Goal: Navigation & Orientation: Find specific page/section

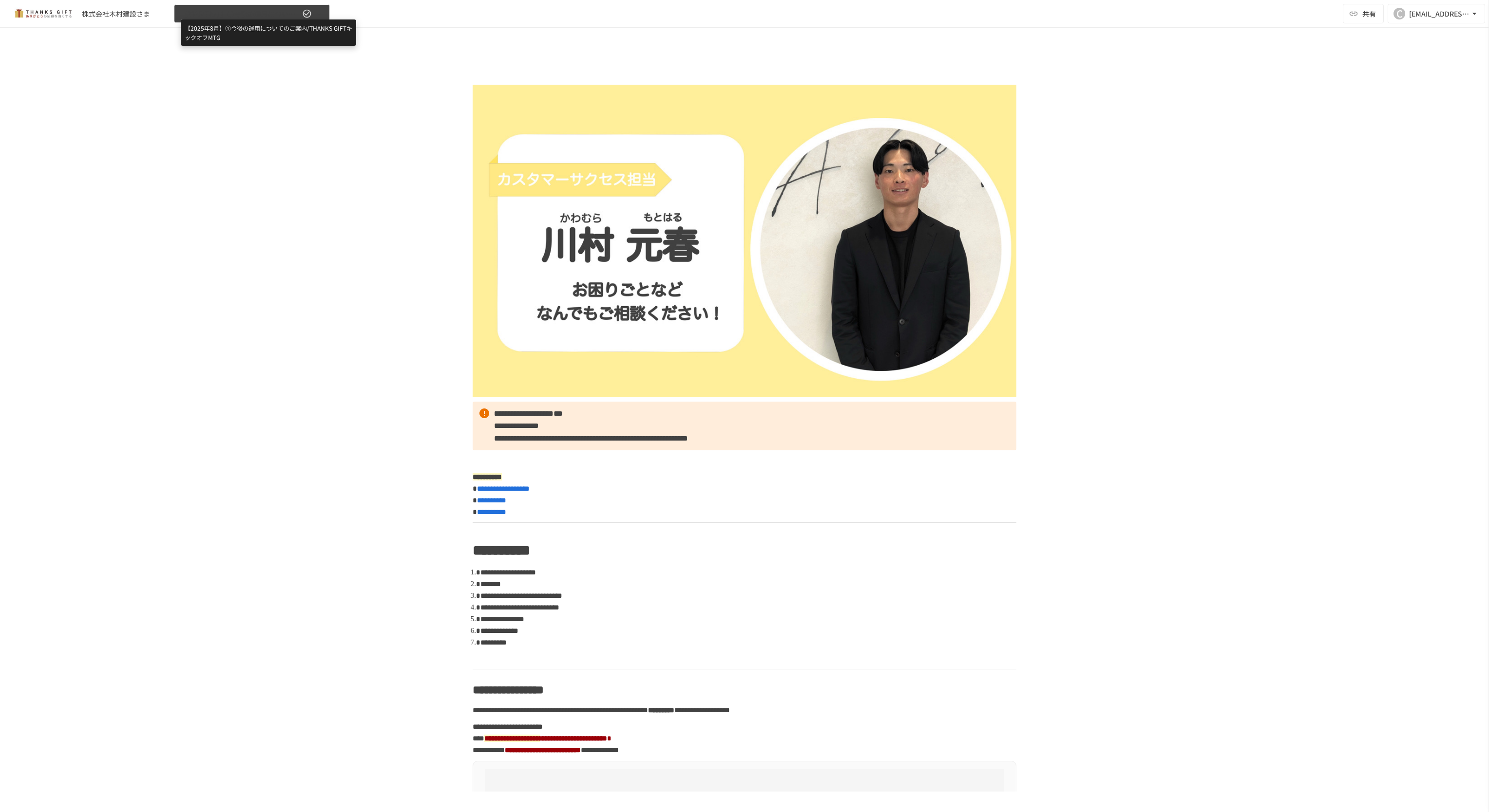
click at [250, 18] on span "【2025年8月】①今後の運用についてのご案内/THANKS GIFTキックオフMTG" at bounding box center [241, 14] width 120 height 12
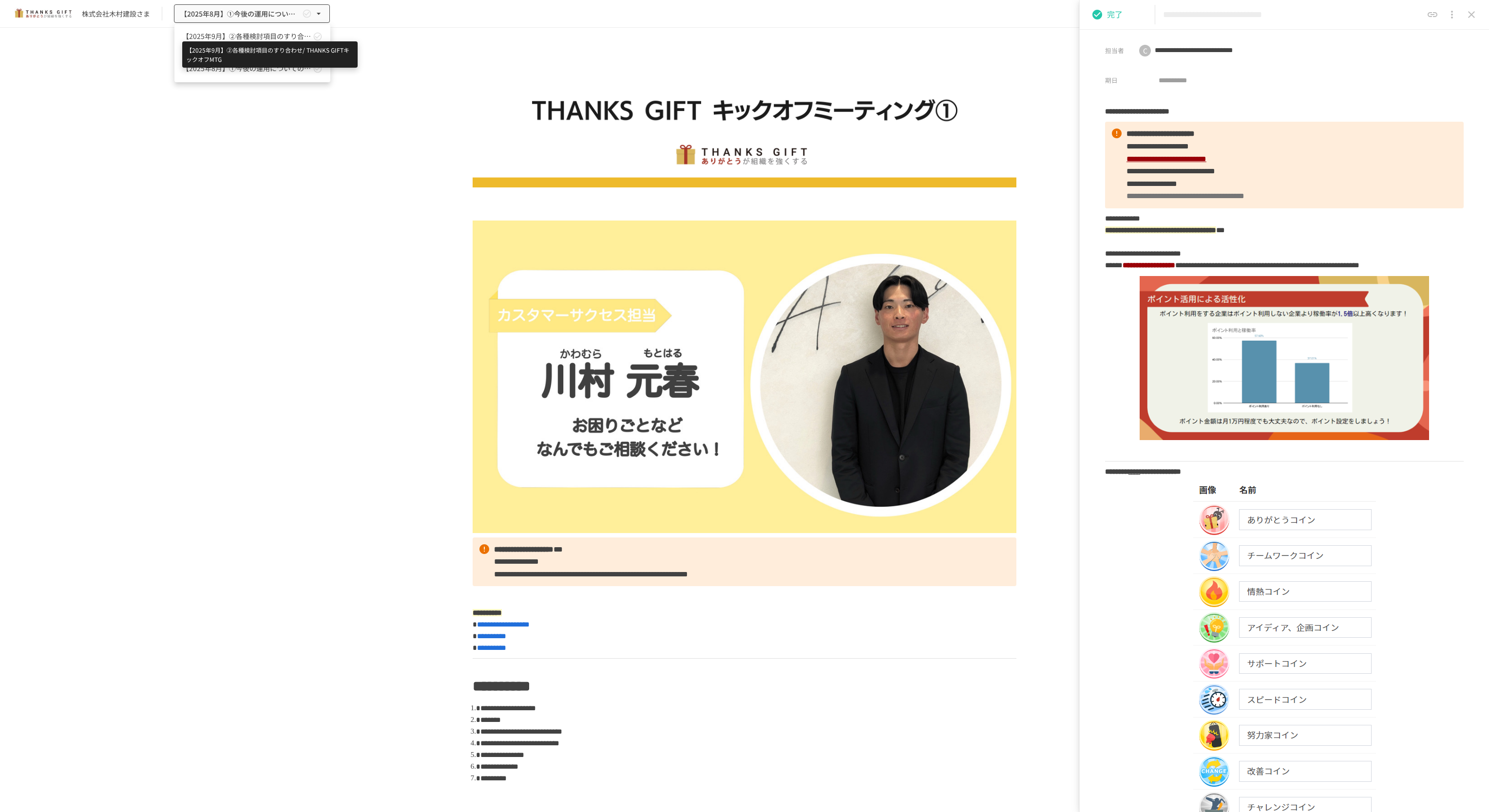
click at [257, 31] on span "【2025年9月】②各種検討項目のすり合わせ/ THANKS GIFTキックオフMTG" at bounding box center [246, 36] width 129 height 10
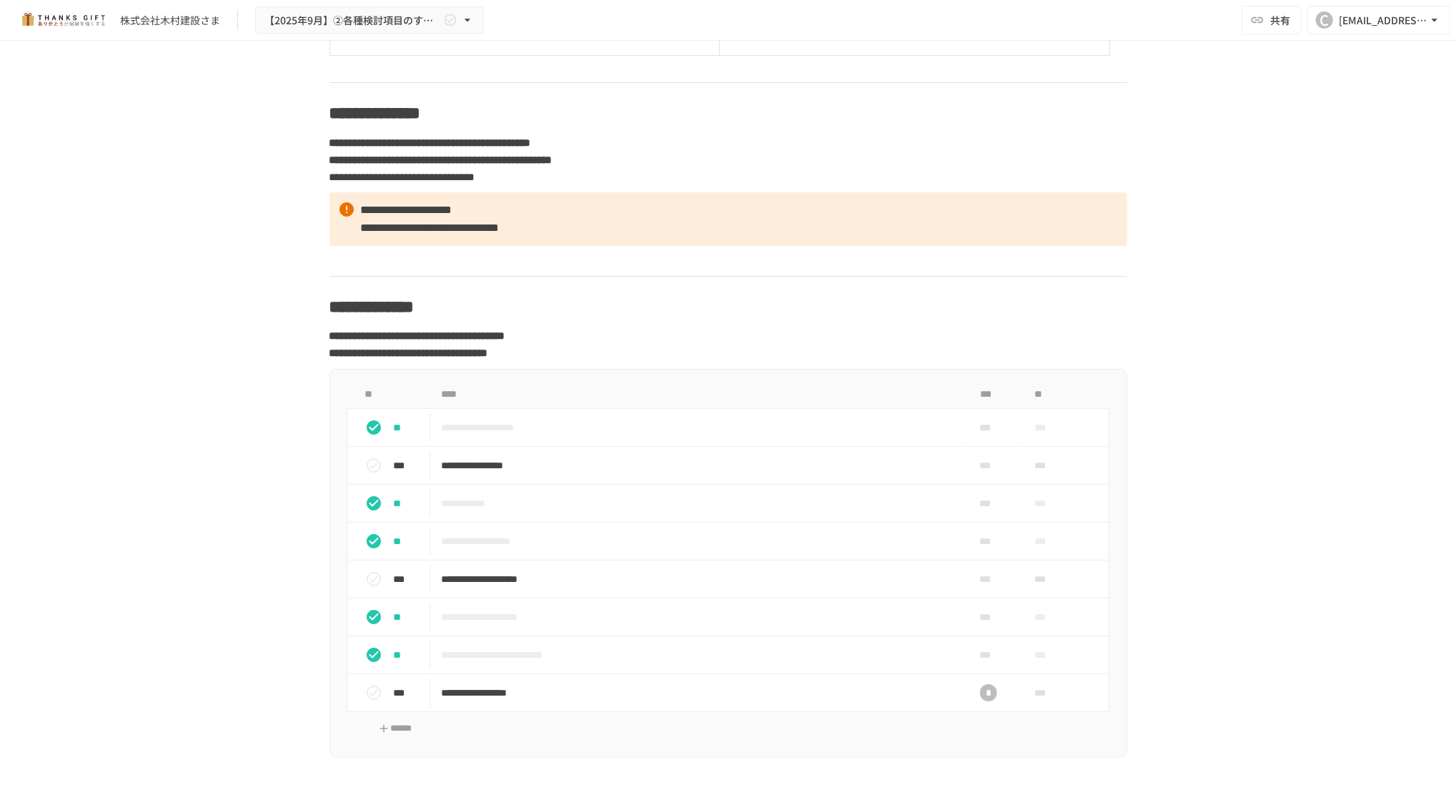
scroll to position [8579, 0]
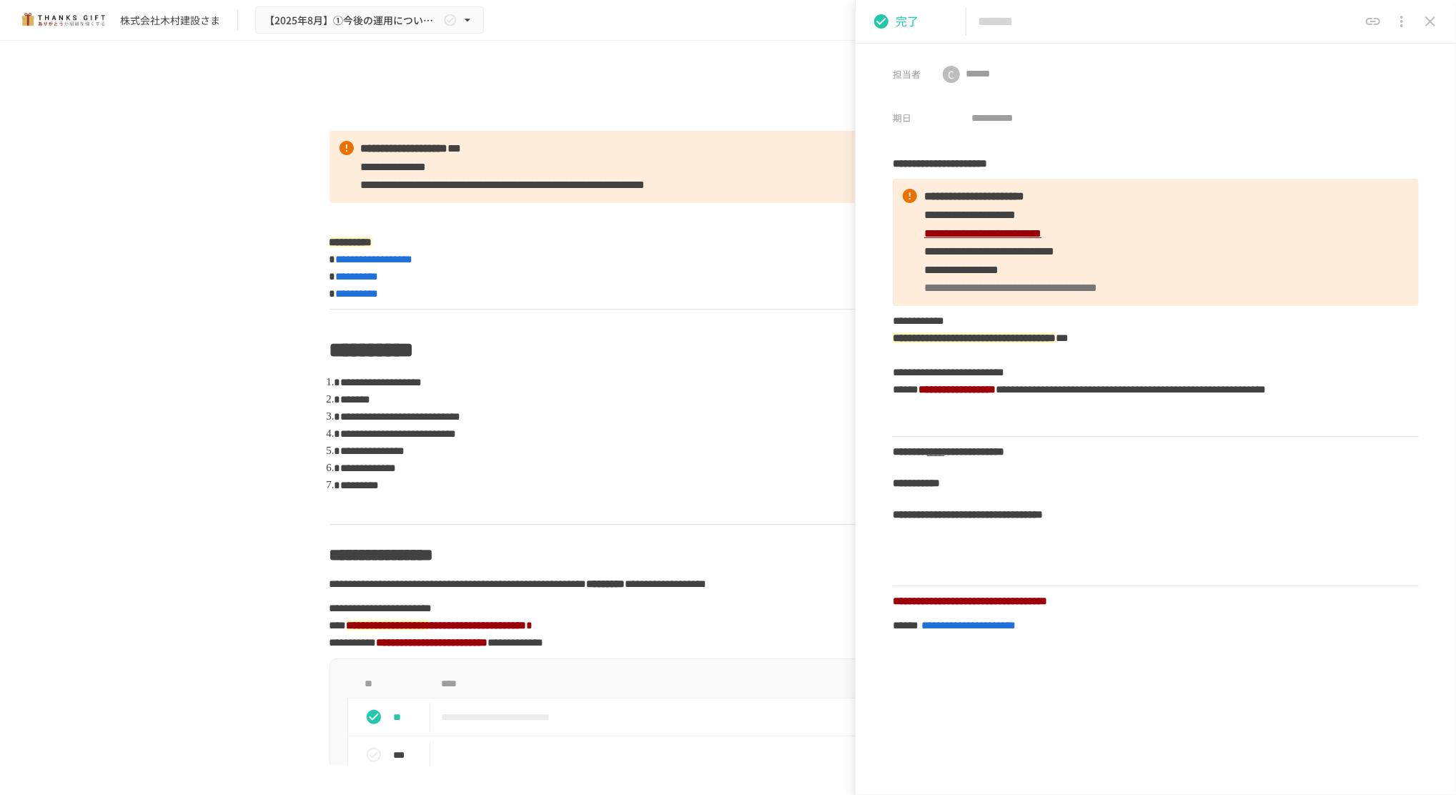
type input "**********"
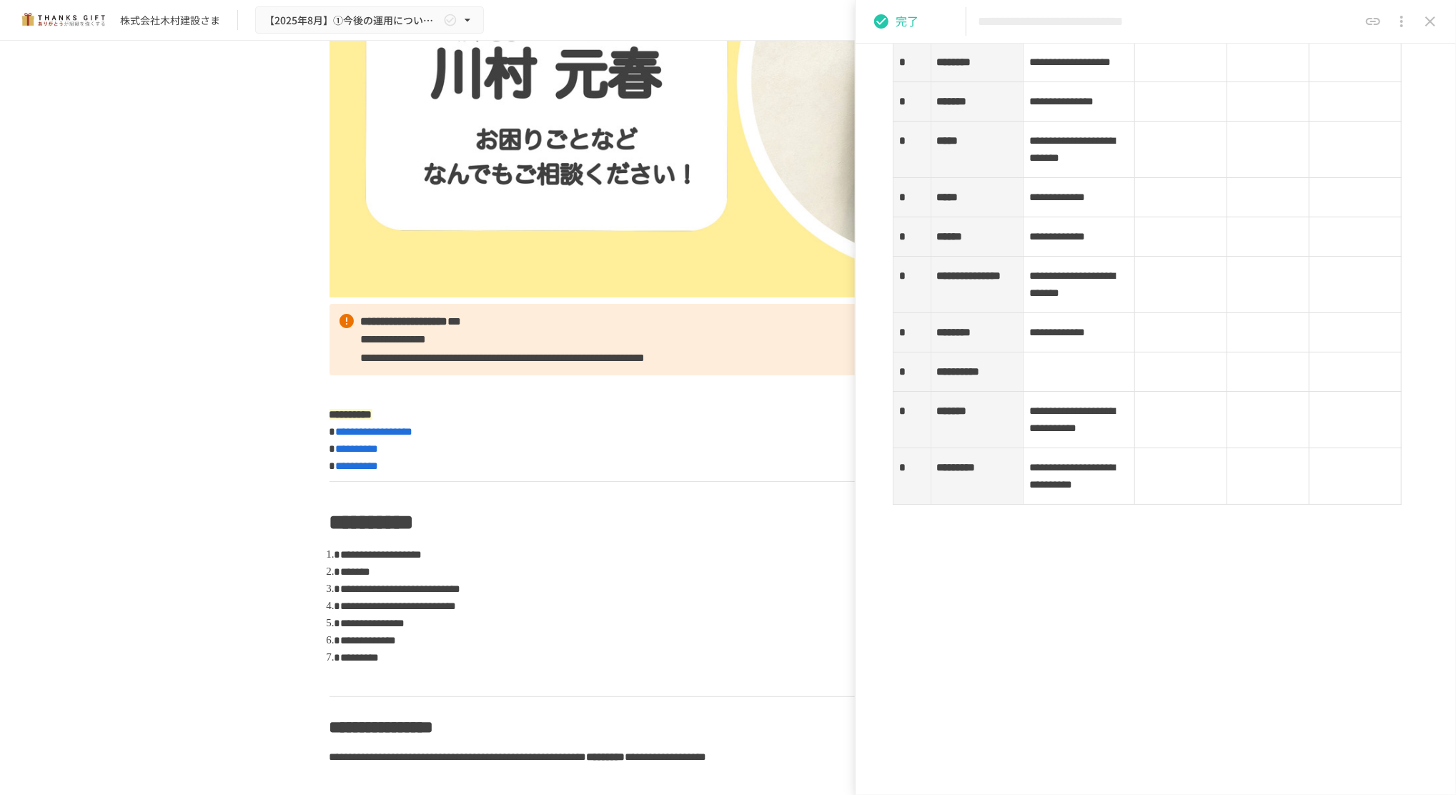
scroll to position [2548, 0]
click at [232, 189] on div "**********" at bounding box center [728, 403] width 1456 height 724
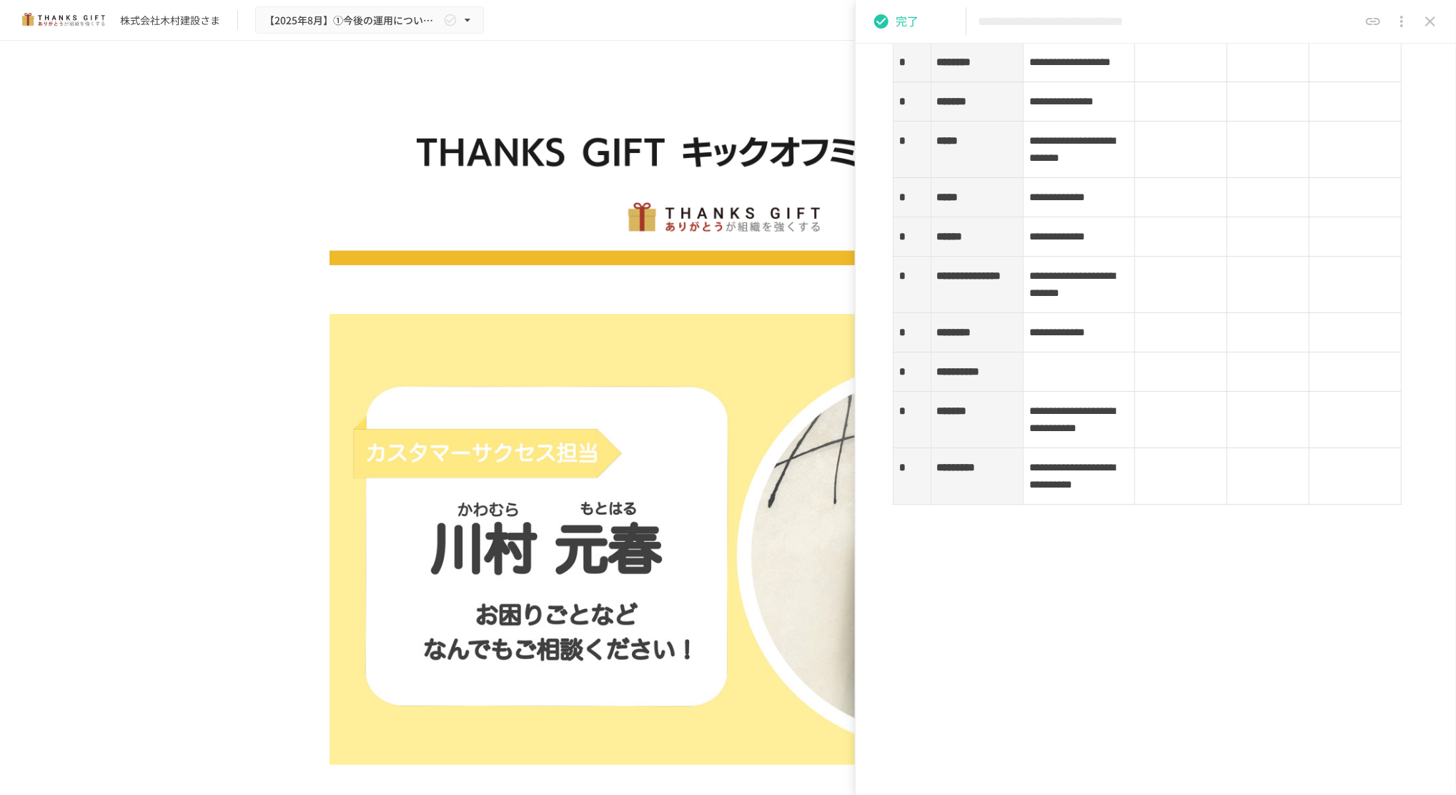
scroll to position [9, 0]
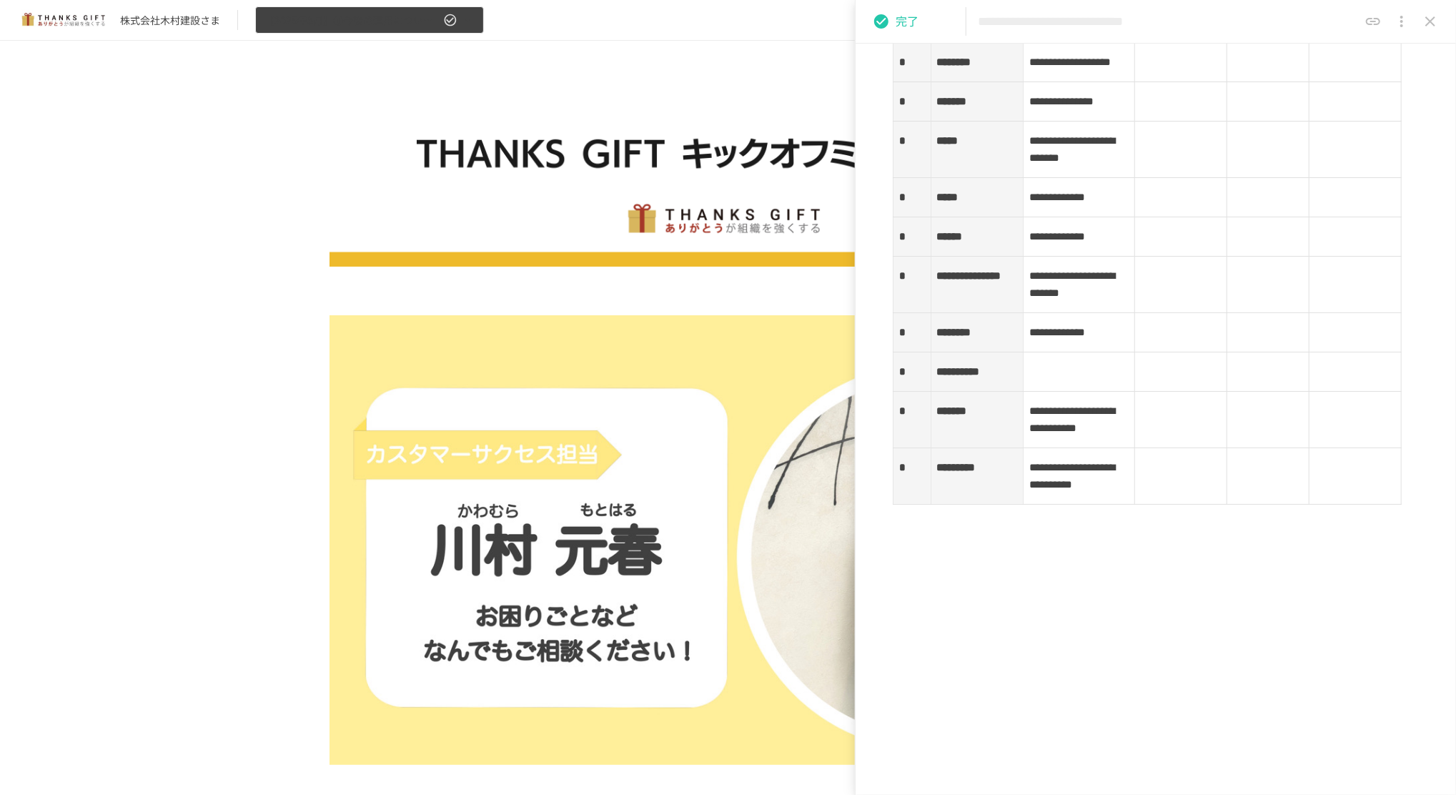
click at [298, 31] on button "【2025年8月】①今後の運用についてのご案内/THANKS GIFTキックオフMTG" at bounding box center [369, 20] width 229 height 28
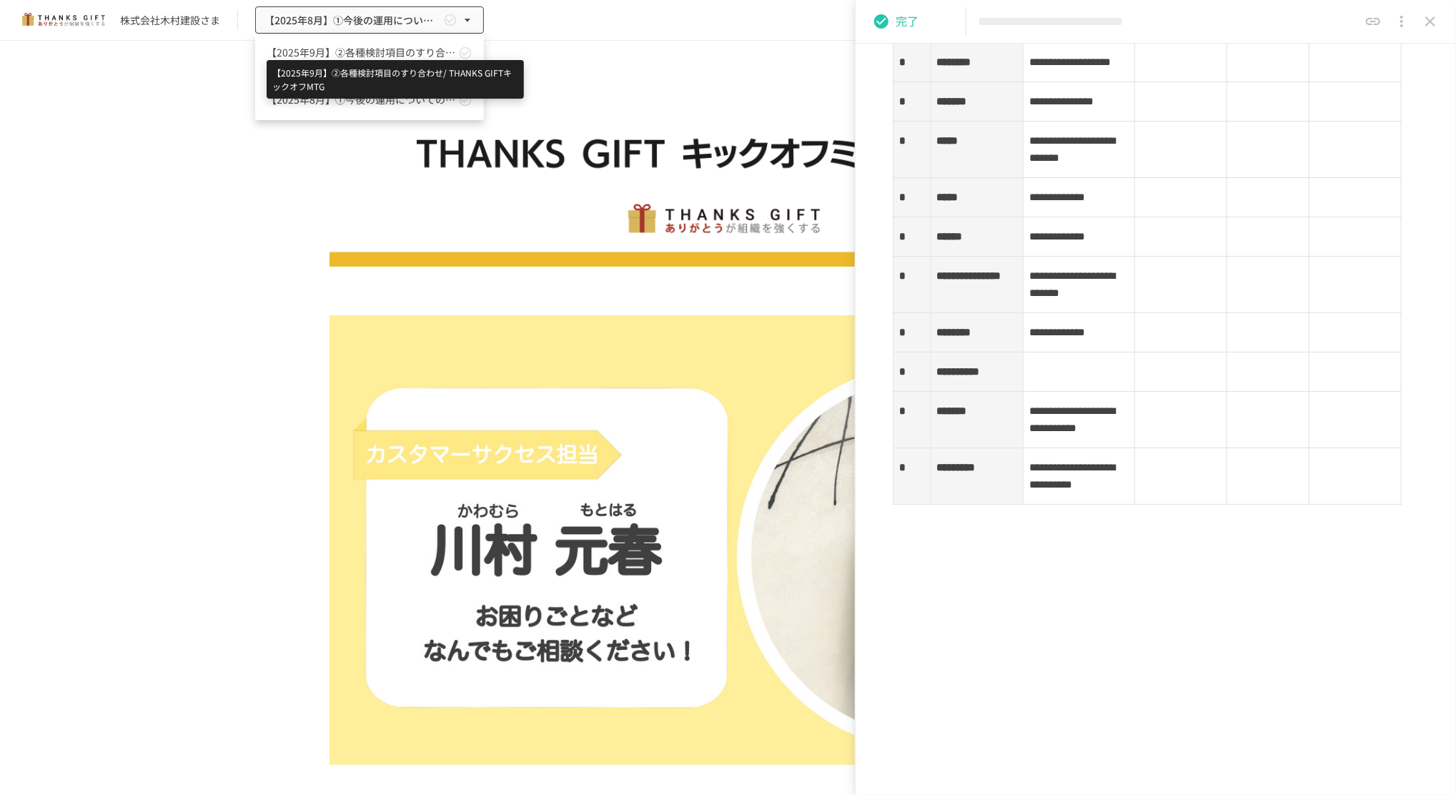
click at [312, 52] on span "【2025年9月】②各種検討項目のすり合わせ/ THANKS GIFTキックオフMTG" at bounding box center [361, 52] width 189 height 15
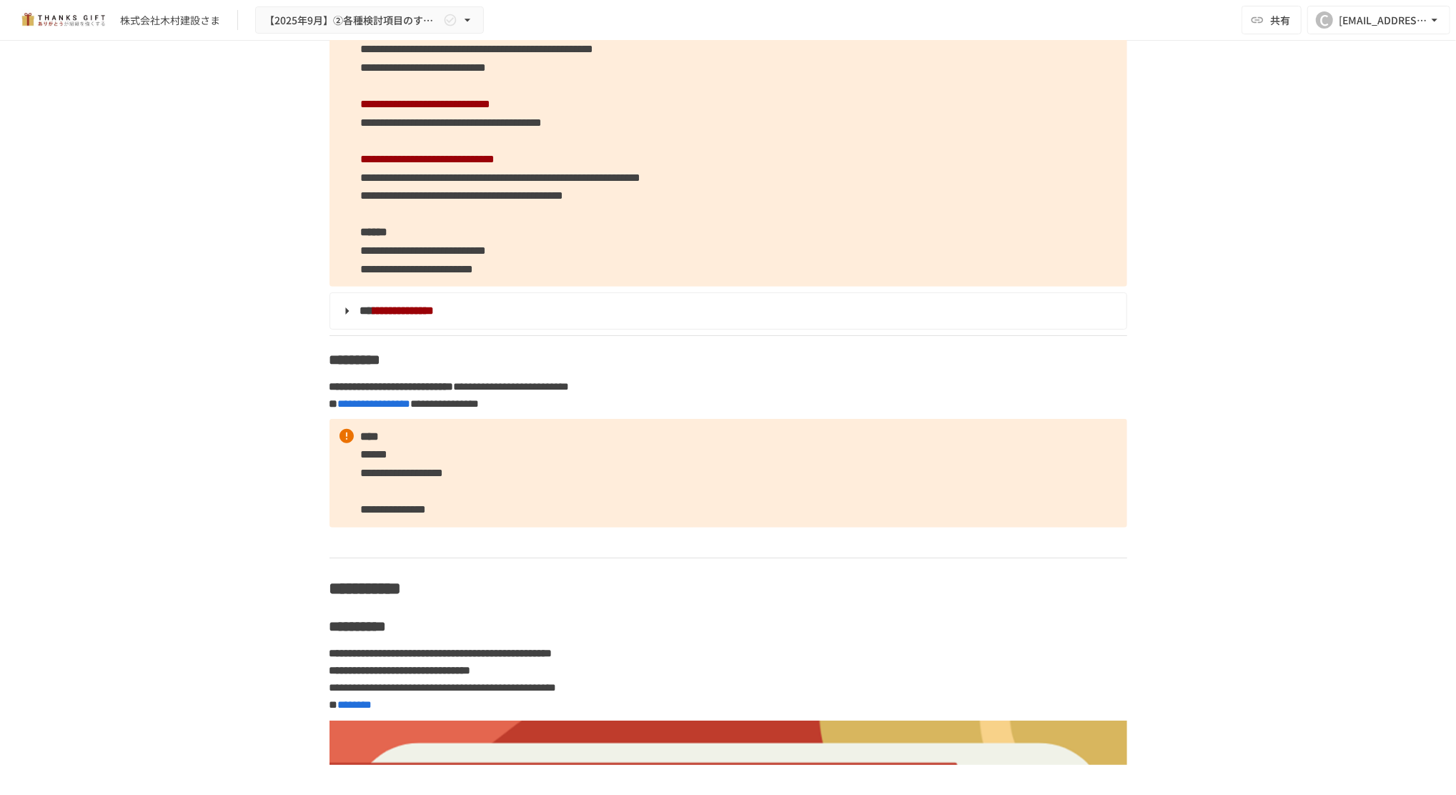
scroll to position [4862, 0]
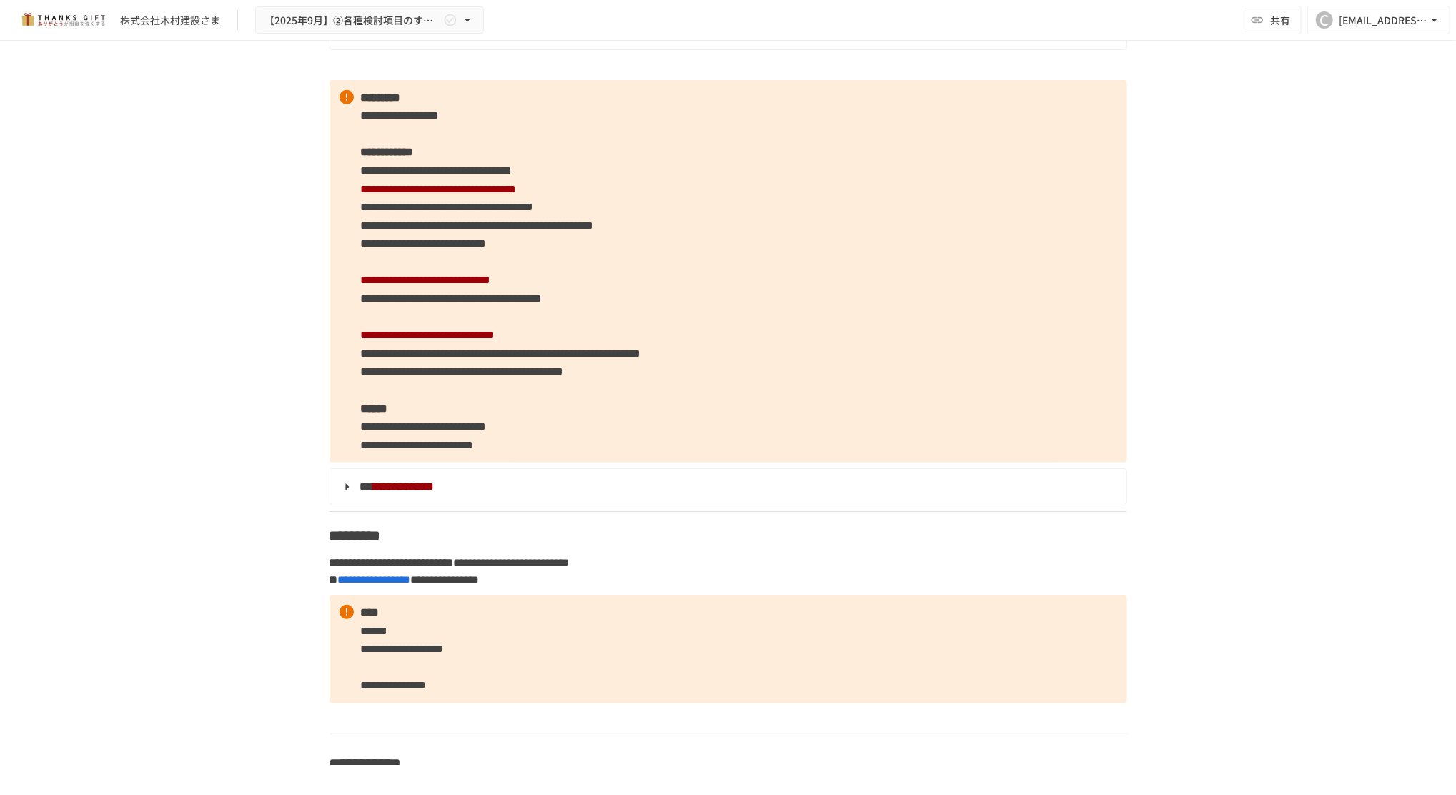
scroll to position [5147, 0]
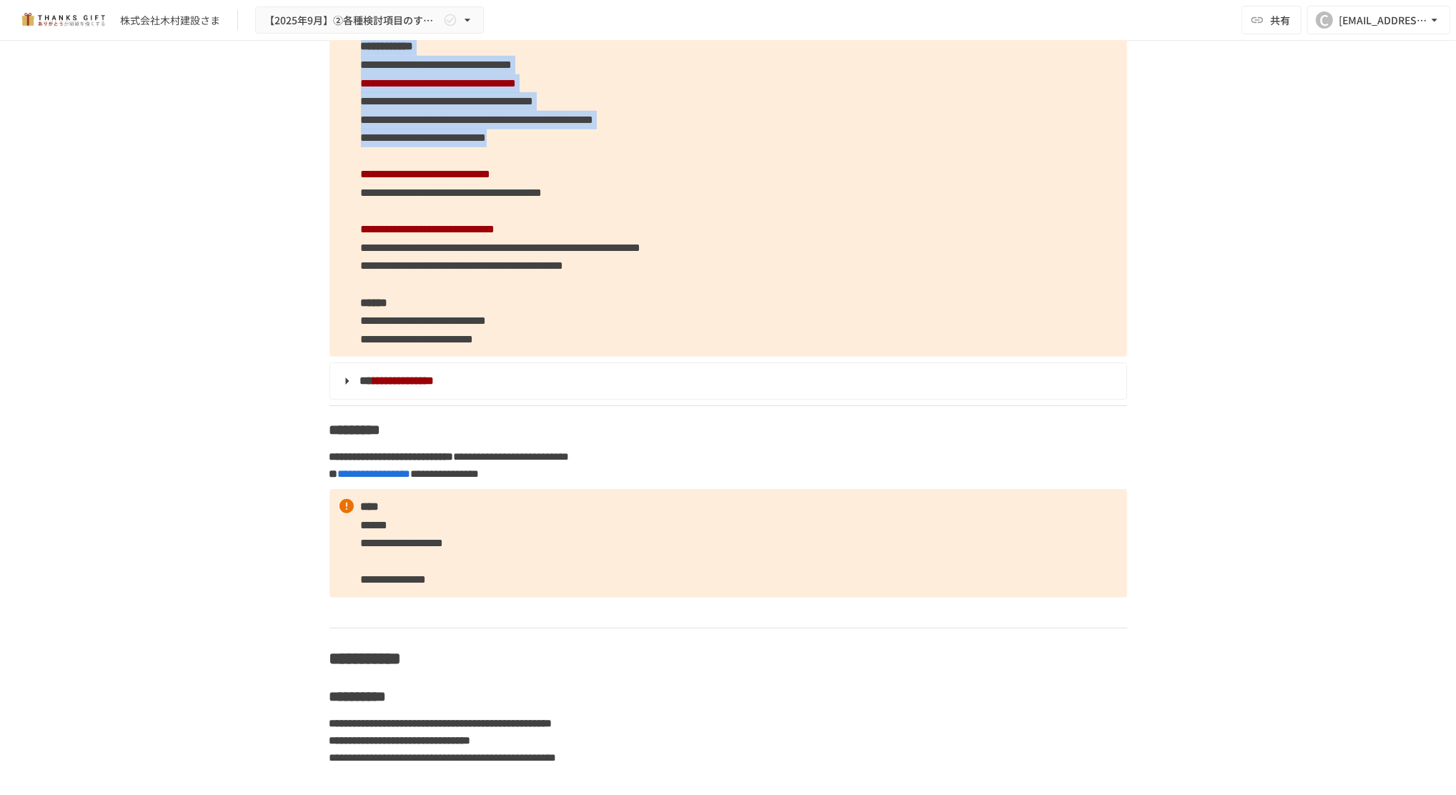
drag, startPoint x: 353, startPoint y: 359, endPoint x: 998, endPoint y: 483, distance: 656.6
click at [998, 357] on p "**********" at bounding box center [729, 165] width 798 height 383
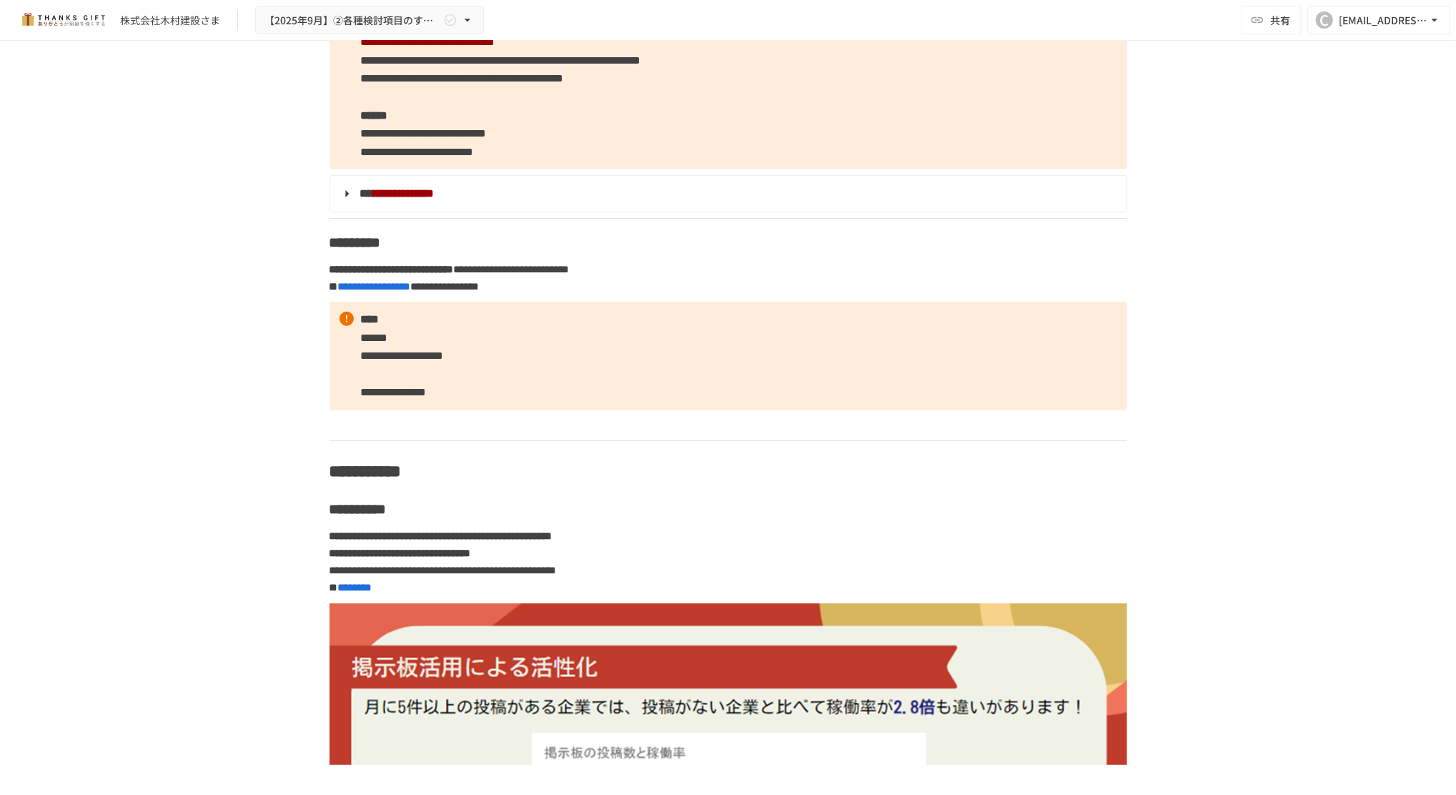
scroll to position [5338, 0]
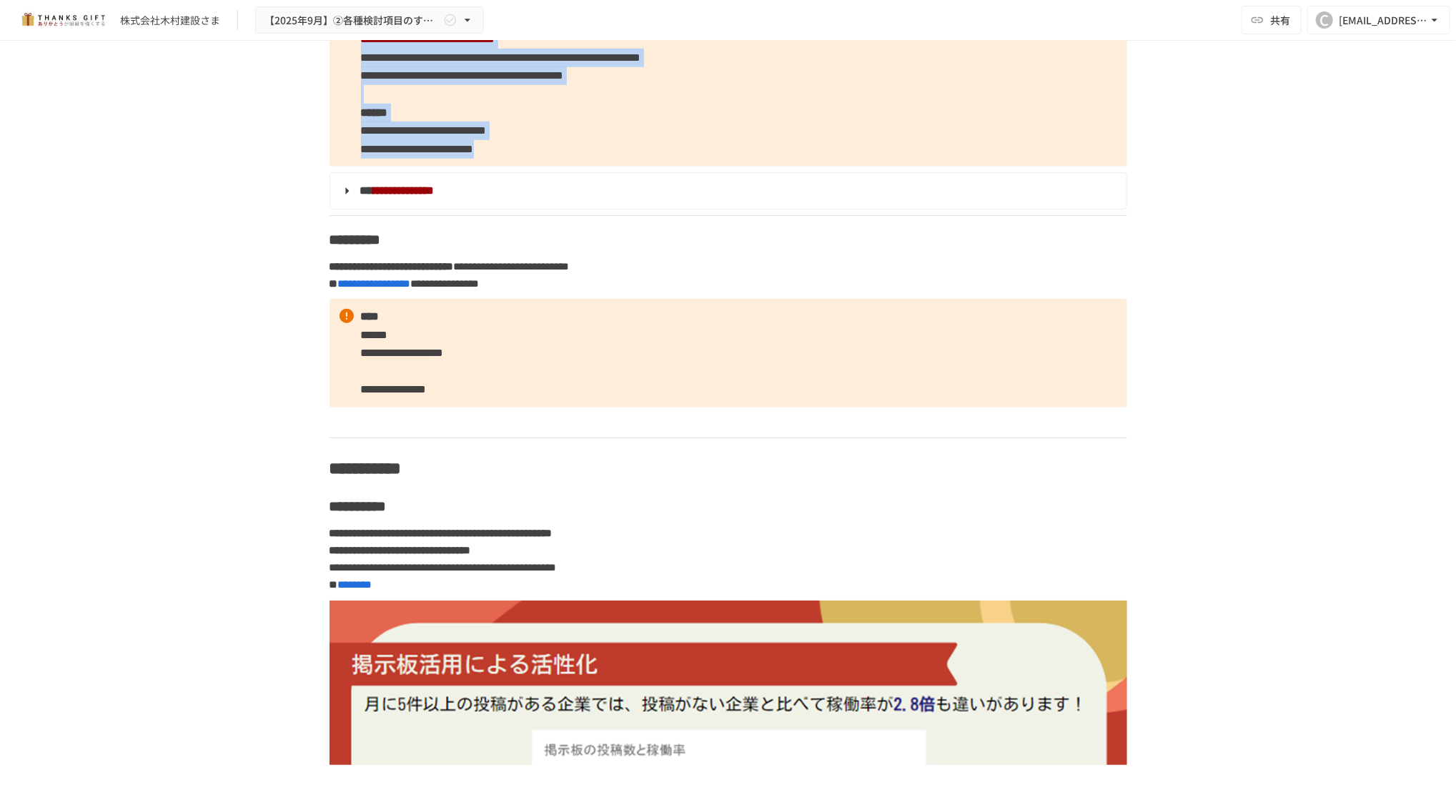
drag, startPoint x: 355, startPoint y: 330, endPoint x: 1107, endPoint y: 496, distance: 769.6
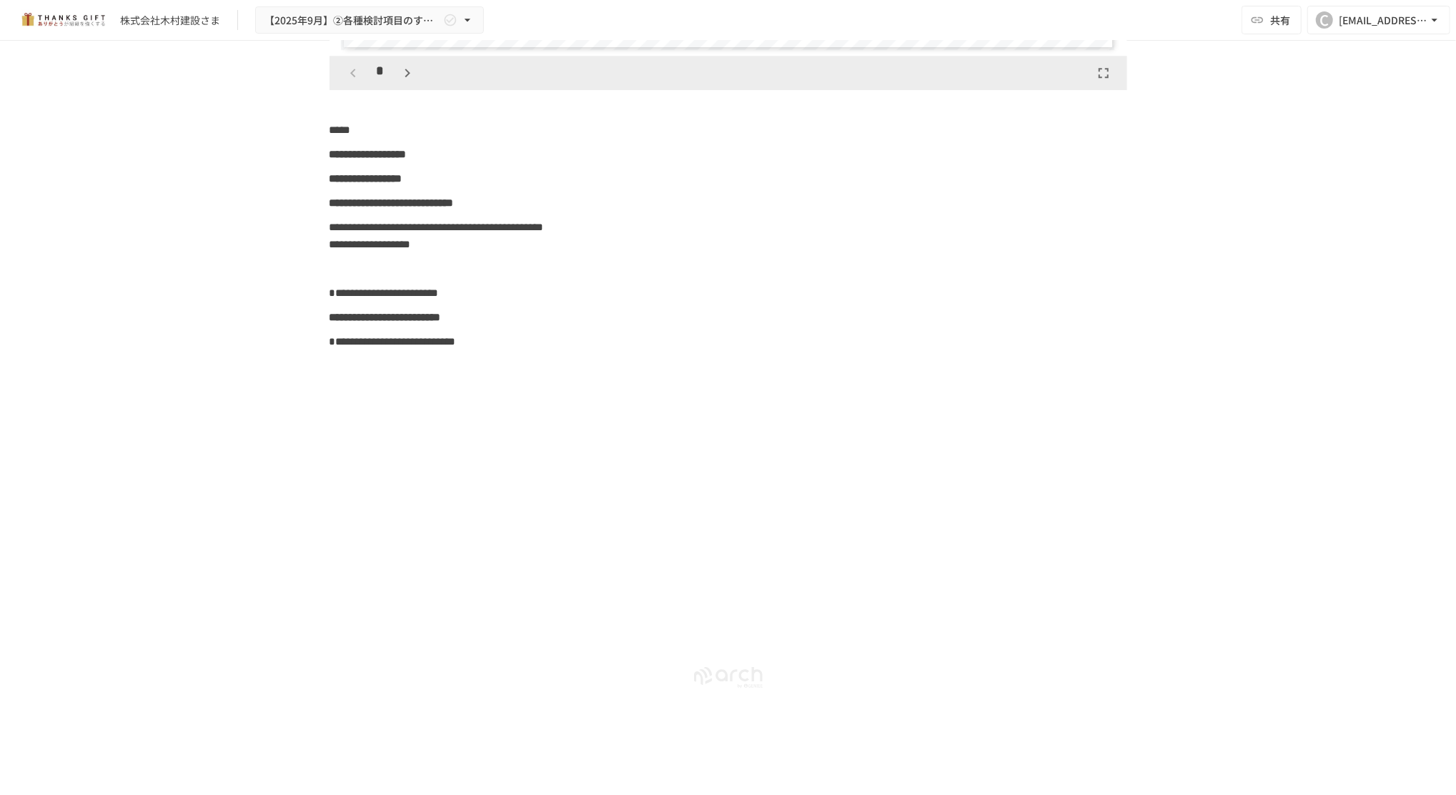
scroll to position [12929, 0]
